Goal: Transaction & Acquisition: Purchase product/service

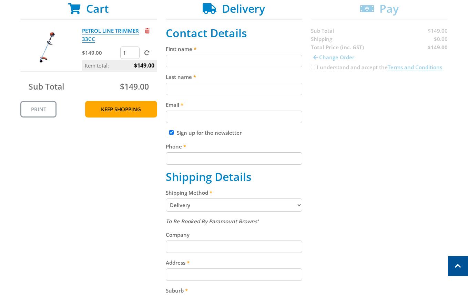
scroll to position [147, 0]
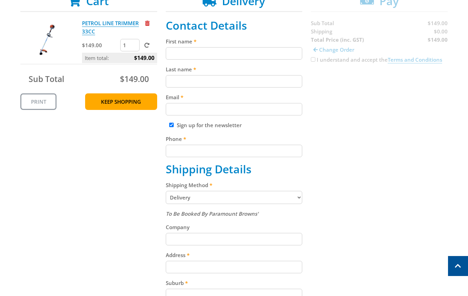
click at [182, 47] on div "First name" at bounding box center [234, 48] width 137 height 22
click at [177, 50] on input "First name" at bounding box center [234, 53] width 137 height 12
paste input "[PERSON_NAME]"
type input "[PERSON_NAME]"
click at [198, 83] on input "Last name" at bounding box center [234, 81] width 137 height 12
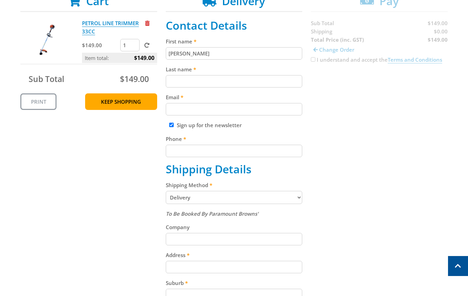
paste input "[PERSON_NAME]"
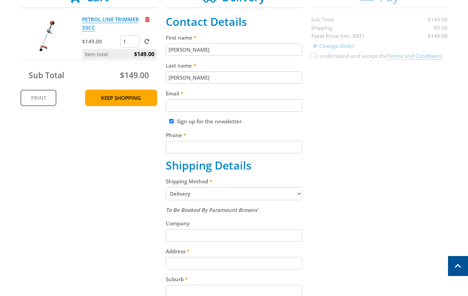
scroll to position [158, 0]
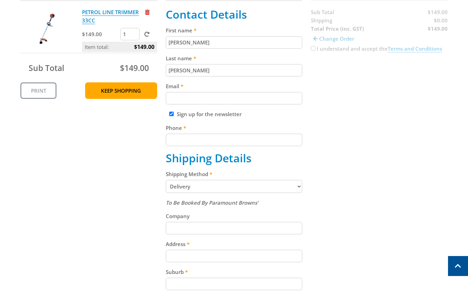
type input "[PERSON_NAME]"
click at [190, 94] on input "Email" at bounding box center [234, 98] width 137 height 12
paste input "[EMAIL_ADDRESS][DOMAIN_NAME]"
type input "[EMAIL_ADDRESS][DOMAIN_NAME]"
click at [421, 109] on div "Cart PETROL LINE TRIMMER 33CC $149.00 1 Item total: $149.00 Sub Total $149.00 P…" at bounding box center [233, 203] width 427 height 441
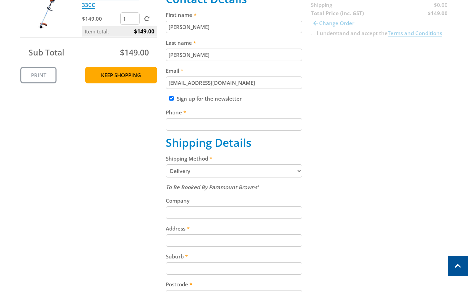
scroll to position [239, 0]
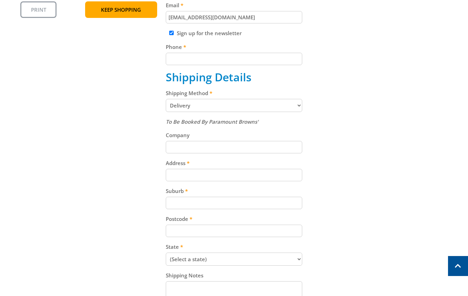
click at [191, 57] on input "Phone" at bounding box center [234, 59] width 137 height 12
paste input "[PHONE_NUMBER]"
type input "[PHONE_NUMBER]"
click at [368, 69] on div "Cart PETROL LINE TRIMMER 33CC $149.00 1 Item total: $149.00 Sub Total $149.00 P…" at bounding box center [233, 122] width 427 height 441
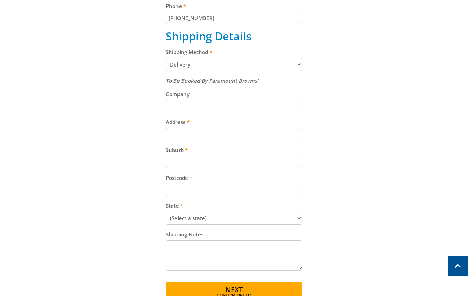
scroll to position [281, 0]
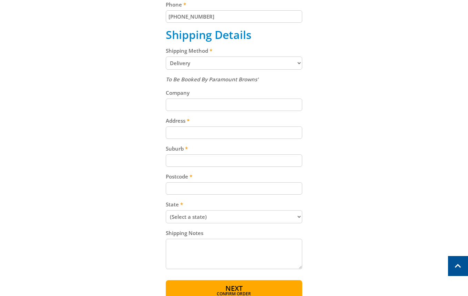
click at [275, 60] on select "Pickup from Gepps Cross Delivery" at bounding box center [234, 63] width 137 height 13
select select "Pickup"
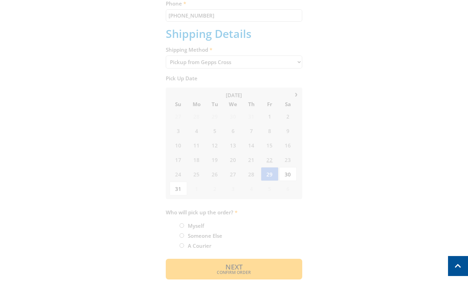
scroll to position [286, 0]
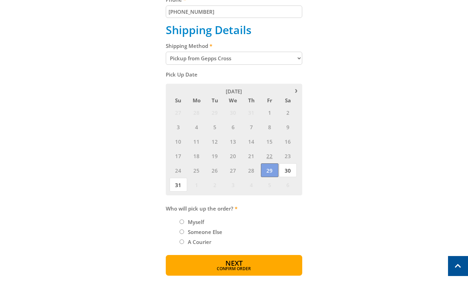
click at [267, 174] on span "29" at bounding box center [270, 170] width 18 height 14
click at [286, 176] on span "30" at bounding box center [288, 170] width 18 height 14
click at [272, 171] on span "29" at bounding box center [270, 170] width 18 height 14
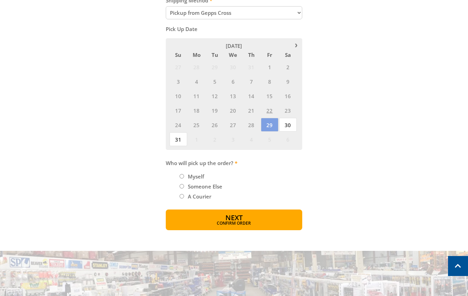
scroll to position [332, 0]
click at [181, 178] on li "Myself" at bounding box center [241, 176] width 123 height 8
click at [184, 176] on li "Myself" at bounding box center [241, 176] width 123 height 8
click at [183, 175] on input "Myself" at bounding box center [182, 176] width 4 height 4
radio input "true"
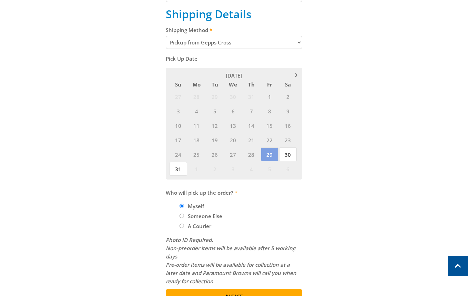
scroll to position [310, 0]
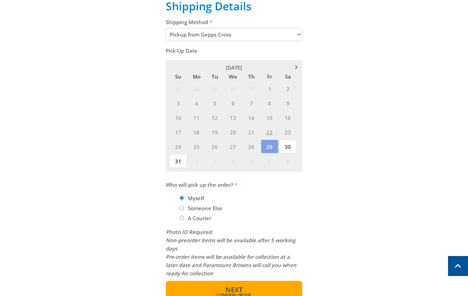
click at [240, 290] on span "Next" at bounding box center [233, 289] width 17 height 9
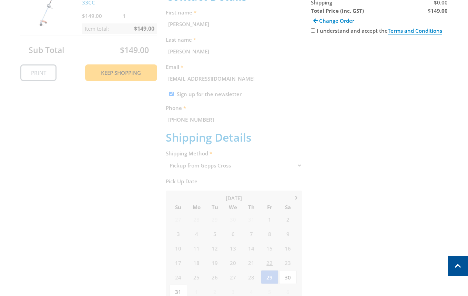
scroll to position [447, 0]
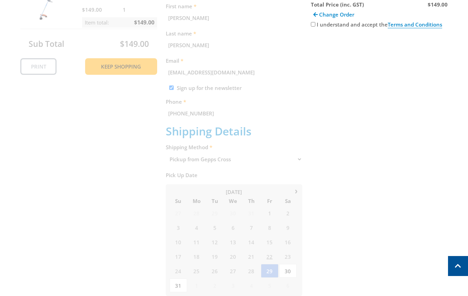
scroll to position [178, 0]
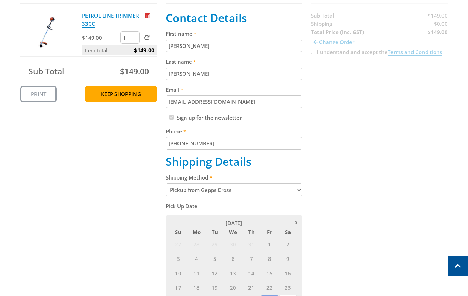
scroll to position [229, 0]
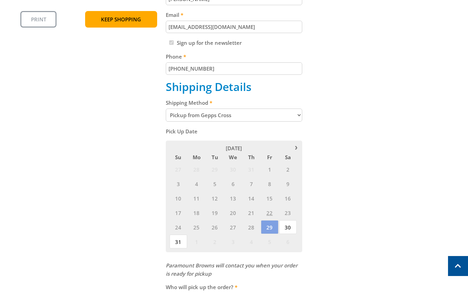
click at [292, 115] on select "Pickup from Gepps Cross Delivery" at bounding box center [234, 115] width 137 height 13
select select "Delivery"
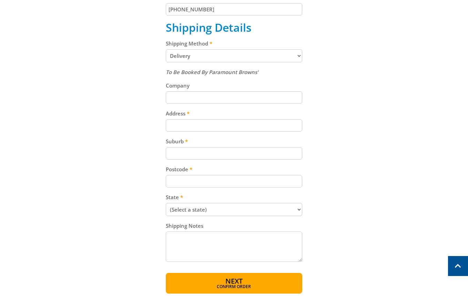
scroll to position [289, 0]
click at [389, 175] on div "Cart PETROL LINE TRIMMER 33CC $149.00 1 Item total: $149.00 Sub Total $149.00 P…" at bounding box center [233, 73] width 427 height 441
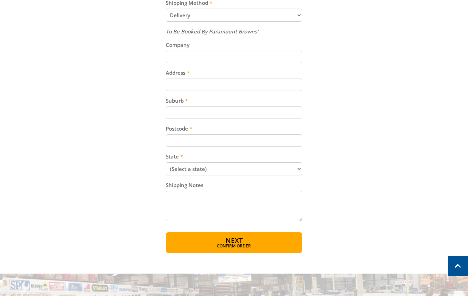
scroll to position [330, 0]
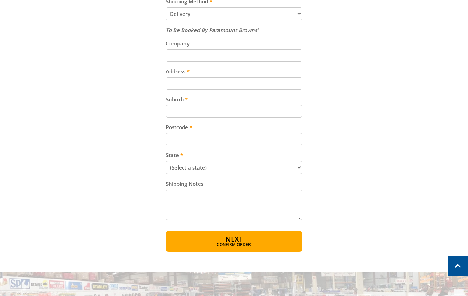
click at [218, 79] on input "Address" at bounding box center [234, 83] width 137 height 12
paste input "15 Follett Close"
type input "15 Follett Close"
click at [366, 98] on div "Cart PETROL LINE TRIMMER 33CC $149.00 1 Item total: $149.00 Sub Total $149.00 P…" at bounding box center [233, 31] width 427 height 441
click at [200, 106] on input "Suburb" at bounding box center [234, 111] width 137 height 12
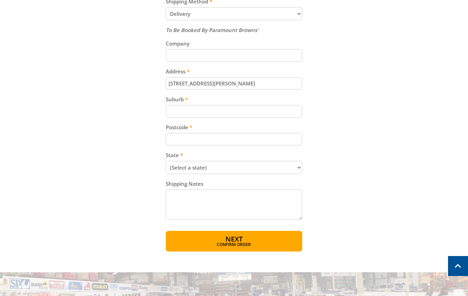
paste input "Totness"
type input "Totness"
click at [346, 120] on div "Cart PETROL LINE TRIMMER 33CC $149.00 1 Item total: $149.00 Sub Total $149.00 P…" at bounding box center [233, 31] width 427 height 441
click at [192, 135] on input "Postcode" at bounding box center [234, 139] width 137 height 12
paste input "5250"
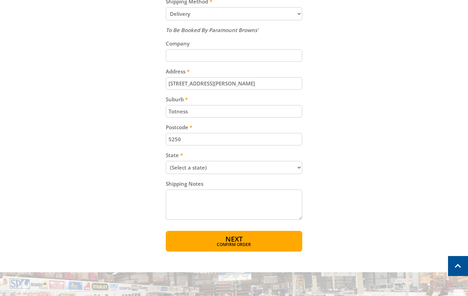
type input "5250"
click at [332, 131] on div "Cart PETROL LINE TRIMMER 33CC $149.00 1 Item total: $149.00 Sub Total $149.00 P…" at bounding box center [233, 31] width 427 height 441
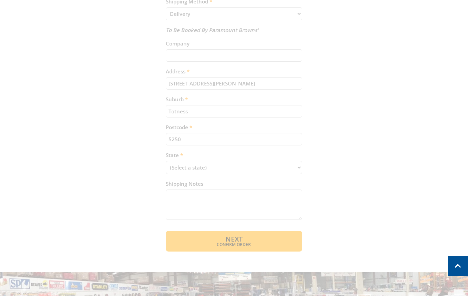
click at [248, 173] on div "Cart PETROL LINE TRIMMER 33CC $149.00 1 Item total: $149.00 Sub Total $149.00 P…" at bounding box center [233, 31] width 427 height 441
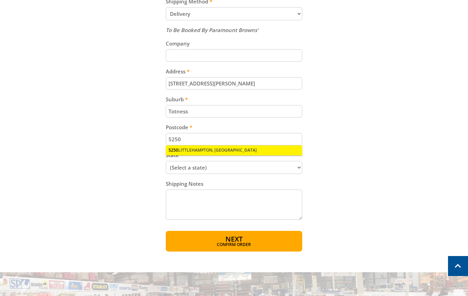
click at [237, 151] on div "5250 LITTLEHAMPTON, SA" at bounding box center [234, 150] width 137 height 10
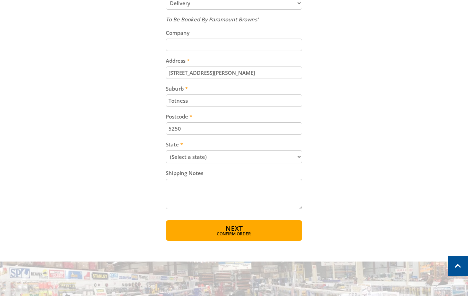
scroll to position [341, 0]
click at [251, 159] on select "(Select a state) South Australia Victoria New South Wales Queensland Western Au…" at bounding box center [234, 156] width 137 height 13
select select "SA"
click at [166, 150] on select "(Select a state) South Australia Victoria New South Wales Queensland Western Au…" at bounding box center [234, 156] width 137 height 13
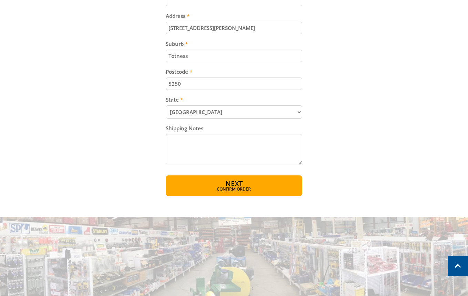
scroll to position [398, 0]
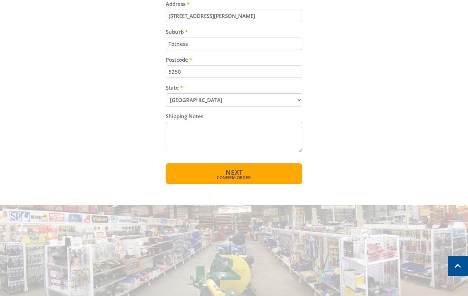
click at [248, 181] on button "Next Confirm order" at bounding box center [234, 173] width 137 height 21
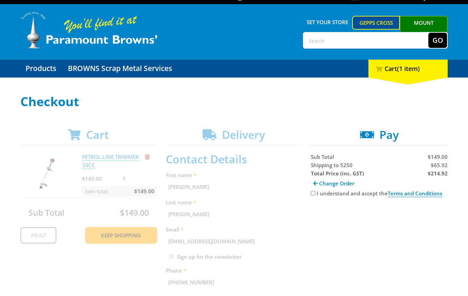
scroll to position [16, 0]
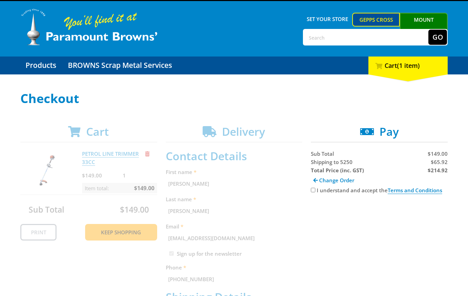
click at [391, 136] on span "Pay" at bounding box center [388, 131] width 19 height 15
click at [314, 188] on input "I understand and accept the Terms and Conditions" at bounding box center [313, 190] width 4 height 4
checkbox input "true"
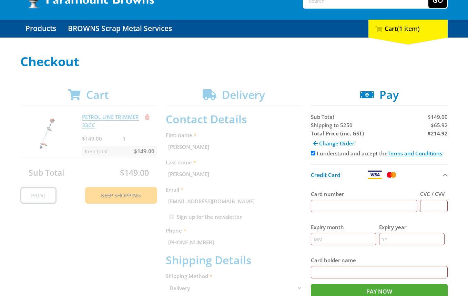
scroll to position [83, 0]
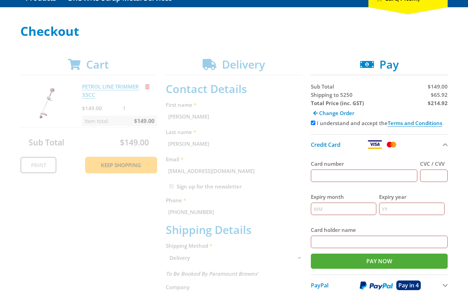
click at [351, 180] on input "Card number" at bounding box center [364, 176] width 106 height 12
type input "5454545454545454"
type input "123"
type input "12"
type input "2025"
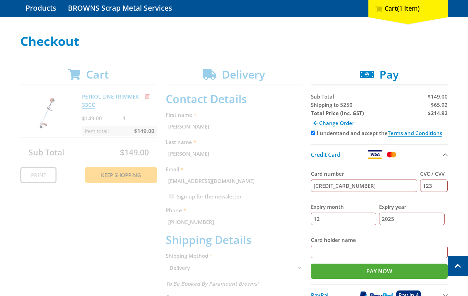
scroll to position [72, 0]
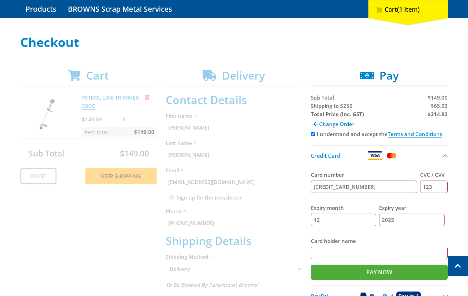
click at [440, 108] on span "$65.92" at bounding box center [439, 105] width 17 height 7
copy span "65.92"
click at [439, 115] on strong "$214.92" at bounding box center [438, 114] width 20 height 7
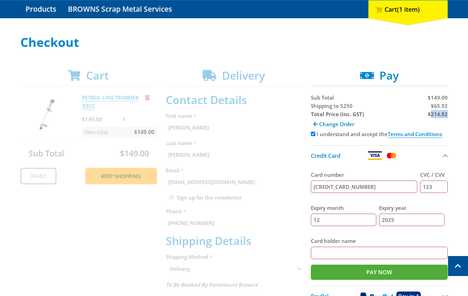
copy strong "214.92"
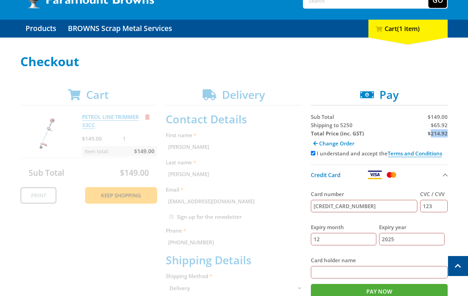
scroll to position [0, 0]
